Goal: Check status: Check status

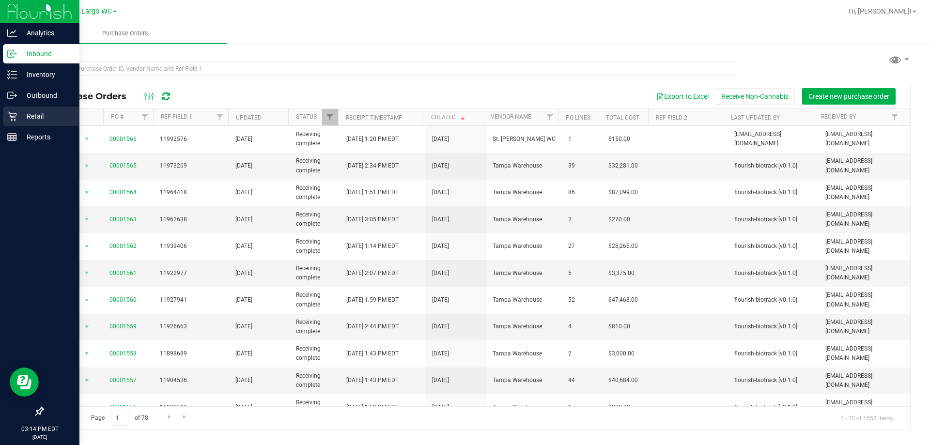
click at [31, 117] on p "Retail" at bounding box center [46, 116] width 58 height 12
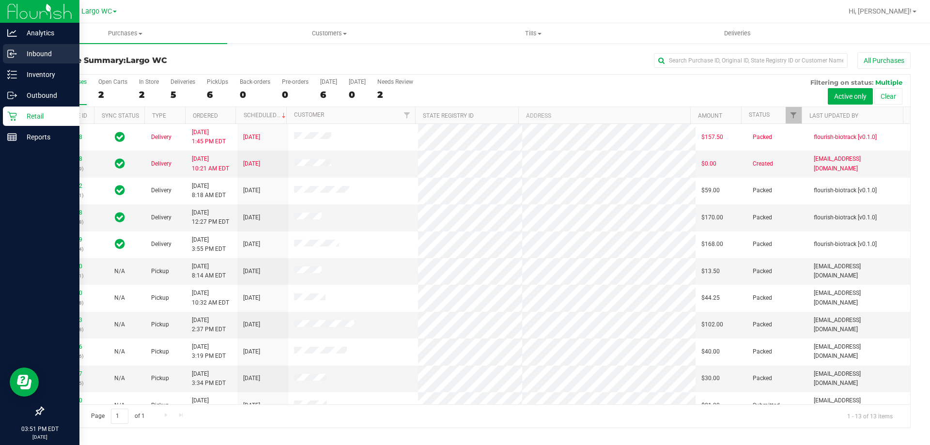
click at [39, 55] on p "Inbound" at bounding box center [46, 54] width 58 height 12
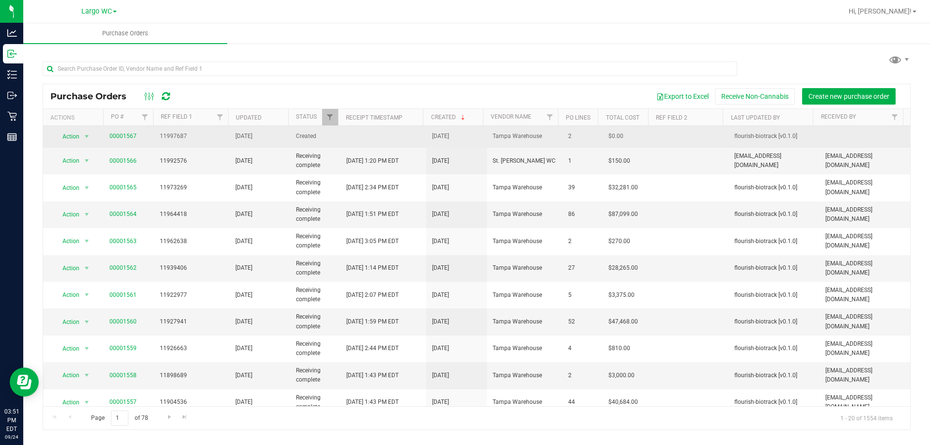
click at [125, 140] on span "00001567" at bounding box center [122, 136] width 27 height 9
click at [127, 137] on link "00001567" at bounding box center [122, 136] width 27 height 7
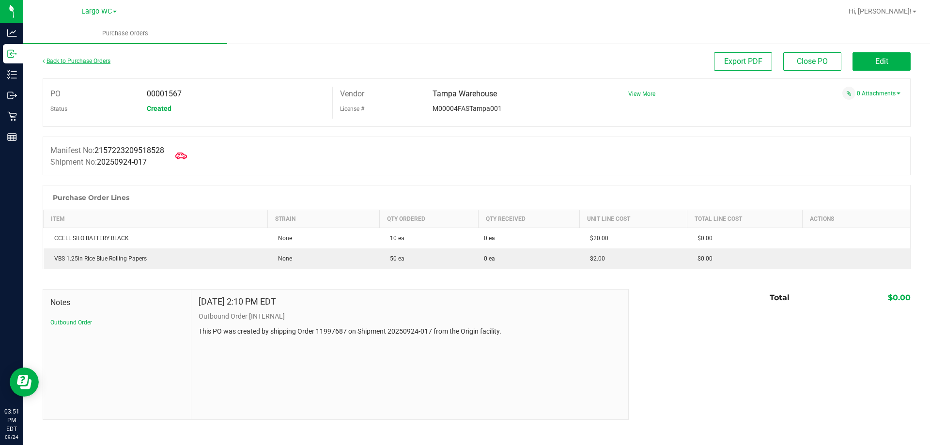
click at [77, 63] on link "Back to Purchase Orders" at bounding box center [77, 61] width 68 height 7
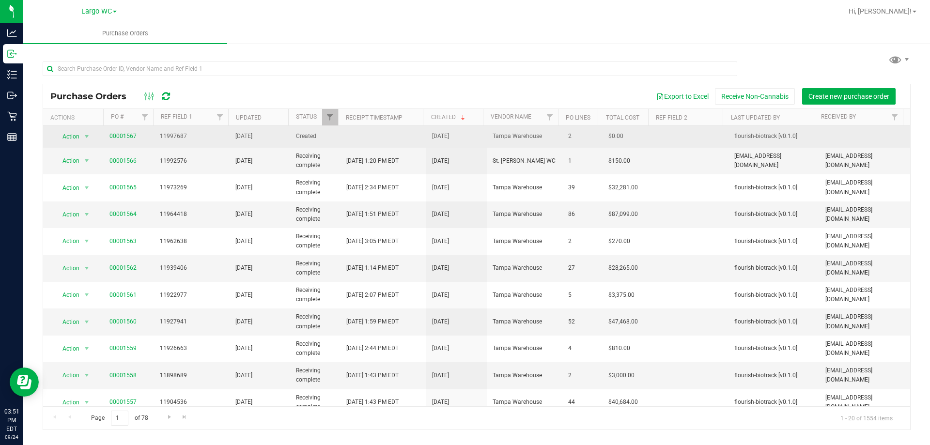
click at [562, 135] on td "2" at bounding box center [582, 137] width 40 height 22
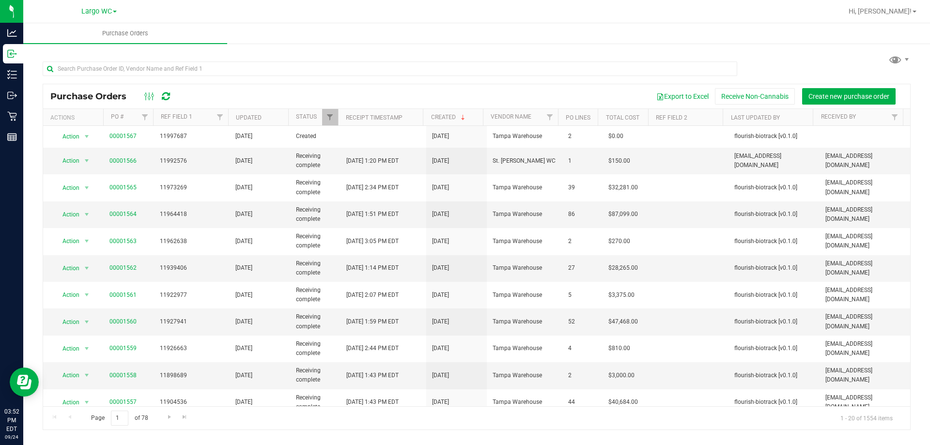
click at [440, 87] on div "Purchase Orders Export to Excel Receive Non-Cannabis Create new purchase order" at bounding box center [476, 96] width 867 height 24
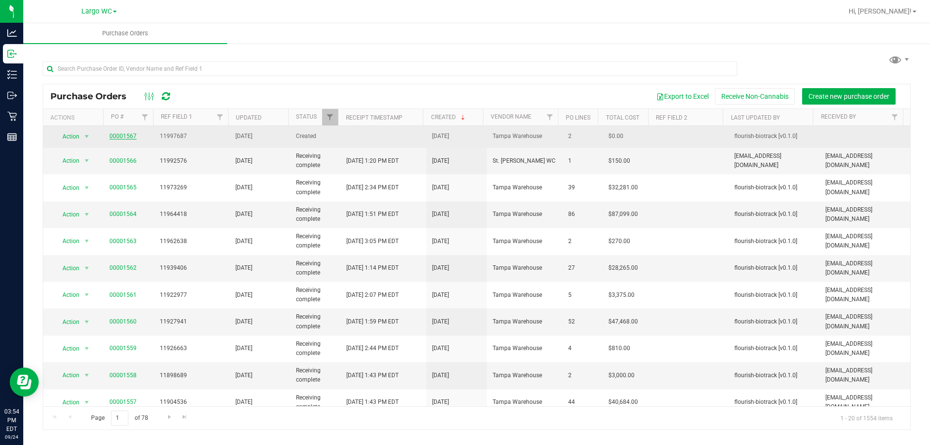
click at [119, 136] on link "00001567" at bounding box center [122, 136] width 27 height 7
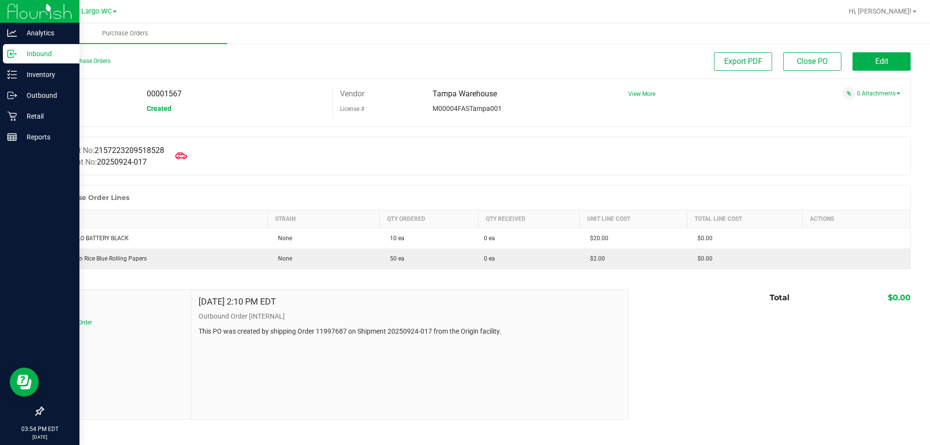
click at [21, 55] on p "Inbound" at bounding box center [46, 54] width 58 height 12
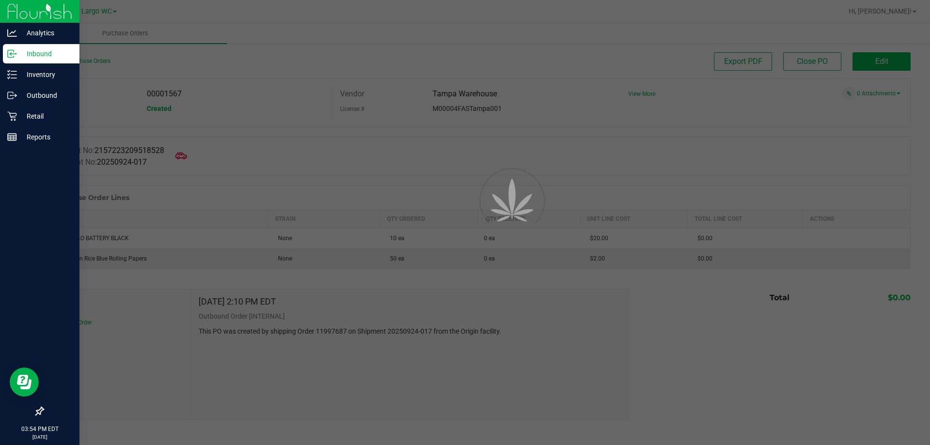
click at [21, 55] on p "Inbound" at bounding box center [46, 54] width 58 height 12
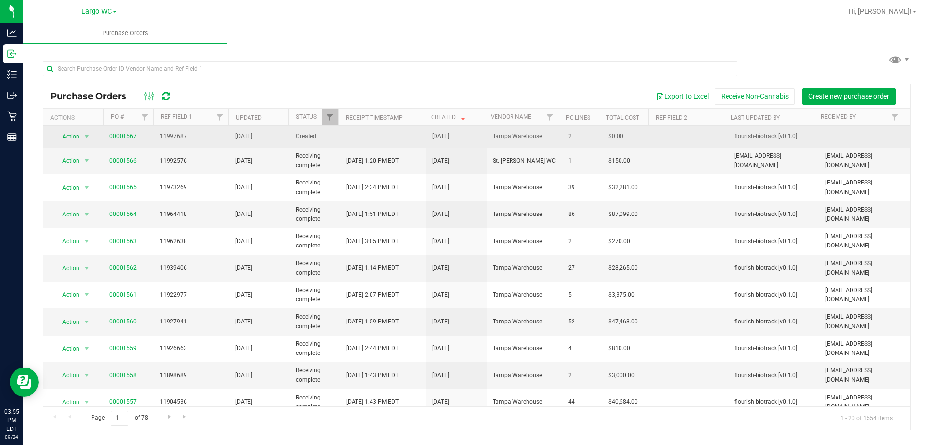
click at [124, 135] on link "00001567" at bounding box center [122, 136] width 27 height 7
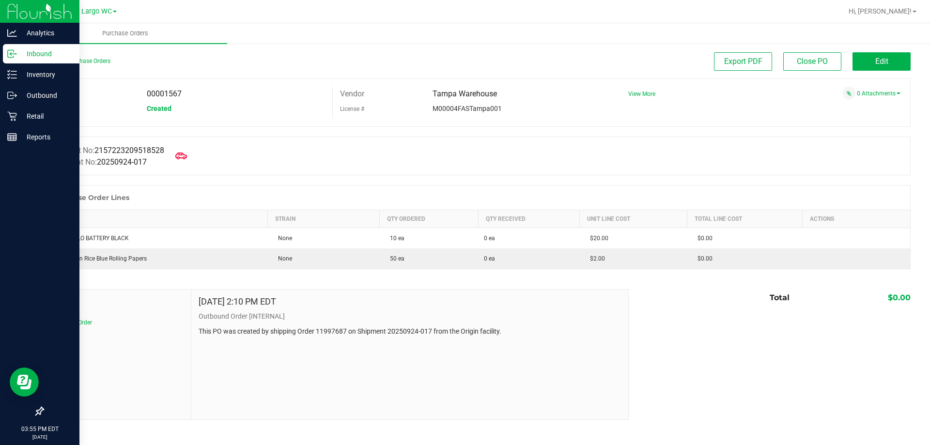
click at [14, 53] on icon at bounding box center [12, 54] width 10 height 10
